Goal: Task Accomplishment & Management: Manage account settings

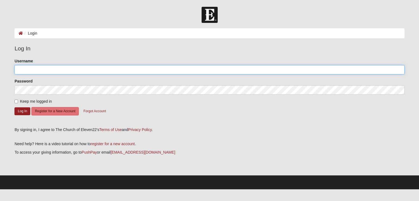
click at [253, 71] on input "Username" at bounding box center [208, 69] width 389 height 9
click at [253, 71] on input "jmaury" at bounding box center [208, 69] width 389 height 9
type input "mauryj973"
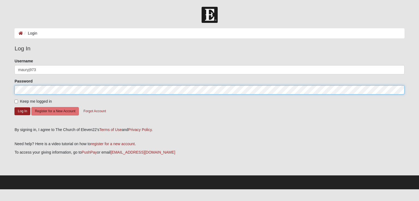
click at [14, 107] on button "Log In" at bounding box center [22, 111] width 16 height 8
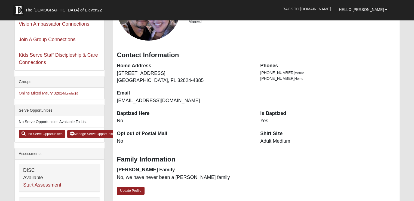
scroll to position [73, 0]
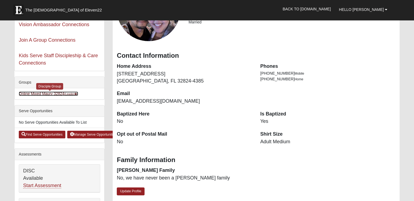
click at [59, 94] on link "Online Mixed Maury 32824 (Leader )" at bounding box center [48, 94] width 59 height 4
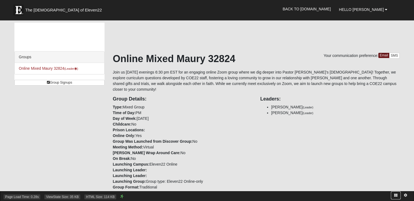
click at [397, 194] on icon at bounding box center [396, 195] width 3 height 3
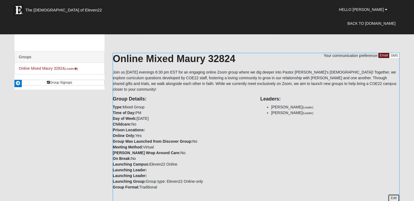
click at [393, 194] on link "Edit" at bounding box center [394, 198] width 12 height 8
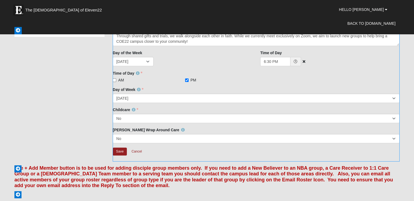
scroll to position [53, 0]
click at [137, 150] on link "Cancel" at bounding box center [136, 151] width 17 height 8
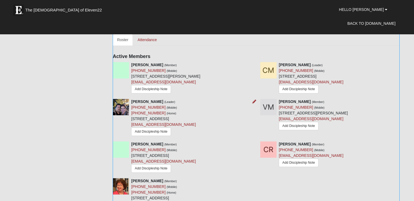
scroll to position [182, 0]
click at [401, 100] on icon at bounding box center [402, 102] width 4 height 4
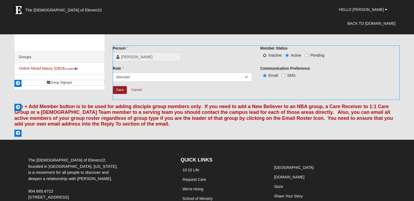
click at [264, 55] on input "Inactive" at bounding box center [265, 56] width 4 height 4
radio input "true"
click at [119, 90] on input "Save" at bounding box center [120, 90] width 14 height 8
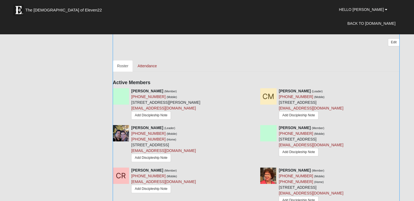
scroll to position [156, 0]
click at [254, 126] on icon at bounding box center [255, 128] width 4 height 4
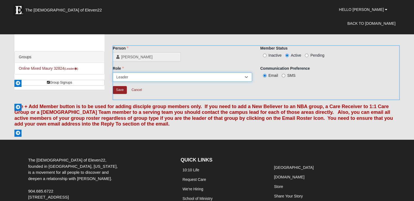
click at [150, 75] on select "Leader [PERSON_NAME] Coach Member Campus Lead Future Leader" at bounding box center [183, 76] width 140 height 9
click at [137, 91] on link "Cancel" at bounding box center [136, 90] width 17 height 8
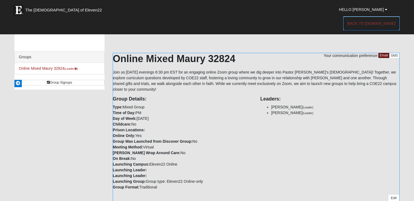
click at [366, 20] on link "Back to [DOMAIN_NAME]" at bounding box center [372, 24] width 56 height 14
